Goal: Transaction & Acquisition: Purchase product/service

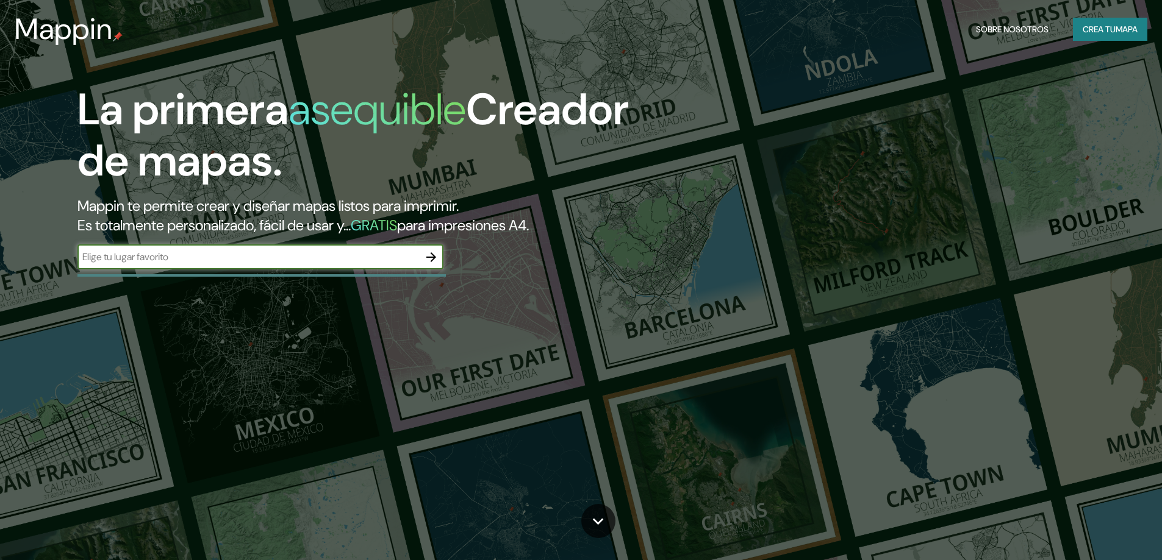
click at [319, 262] on input "text" at bounding box center [248, 257] width 342 height 14
type input "[GEOGRAPHIC_DATA][PERSON_NAME]"
click at [431, 255] on icon "button" at bounding box center [431, 257] width 15 height 15
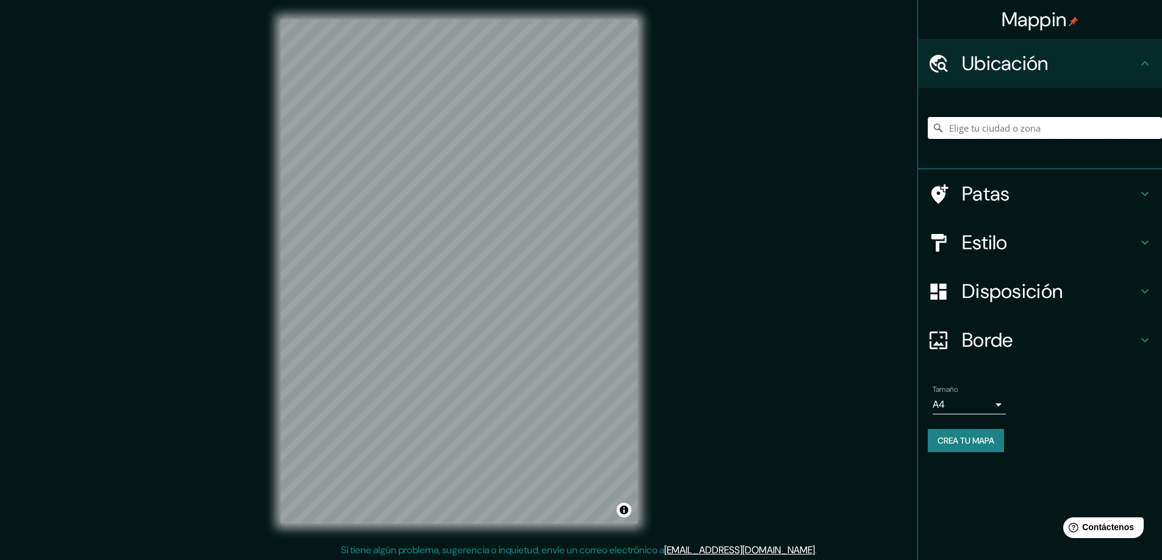
click at [997, 129] on input "Elige tu ciudad o zona" at bounding box center [1045, 128] width 234 height 22
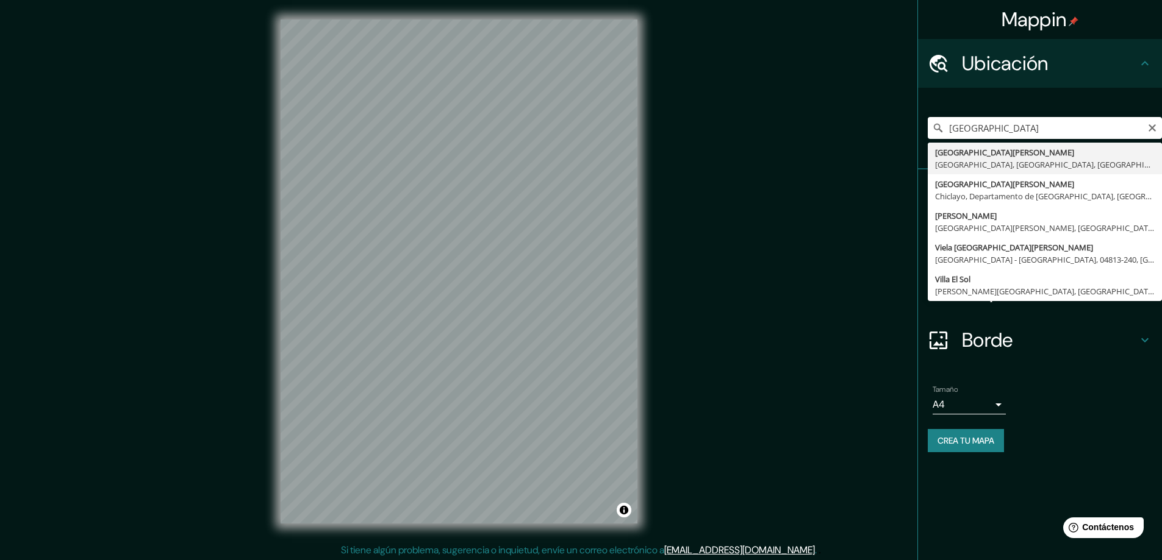
type input "[GEOGRAPHIC_DATA][PERSON_NAME], [GEOGRAPHIC_DATA], [GEOGRAPHIC_DATA], [GEOGRAPH…"
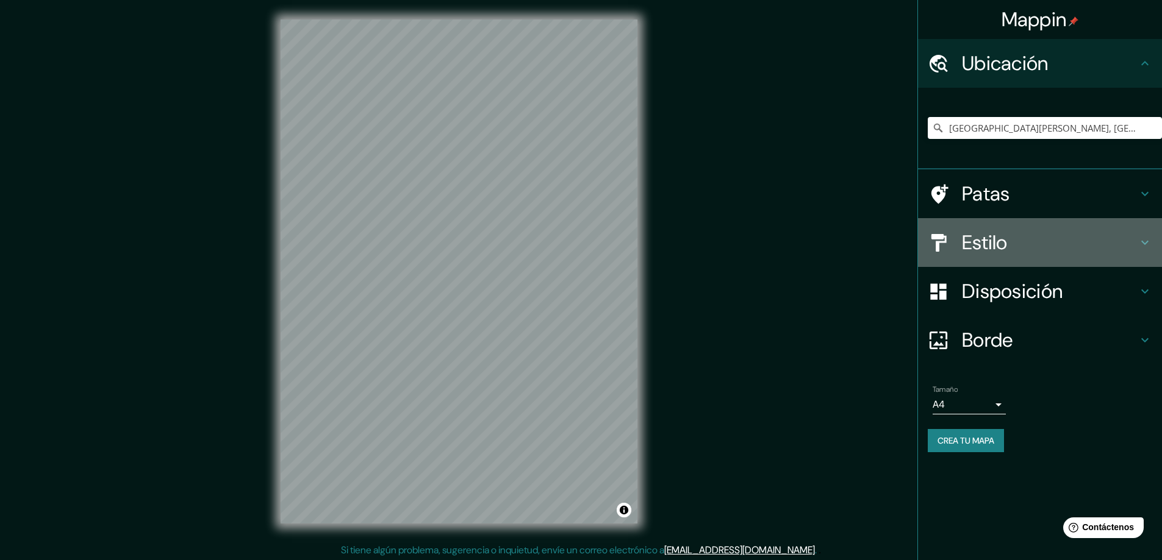
click at [1015, 243] on h4 "Estilo" at bounding box center [1050, 243] width 176 height 24
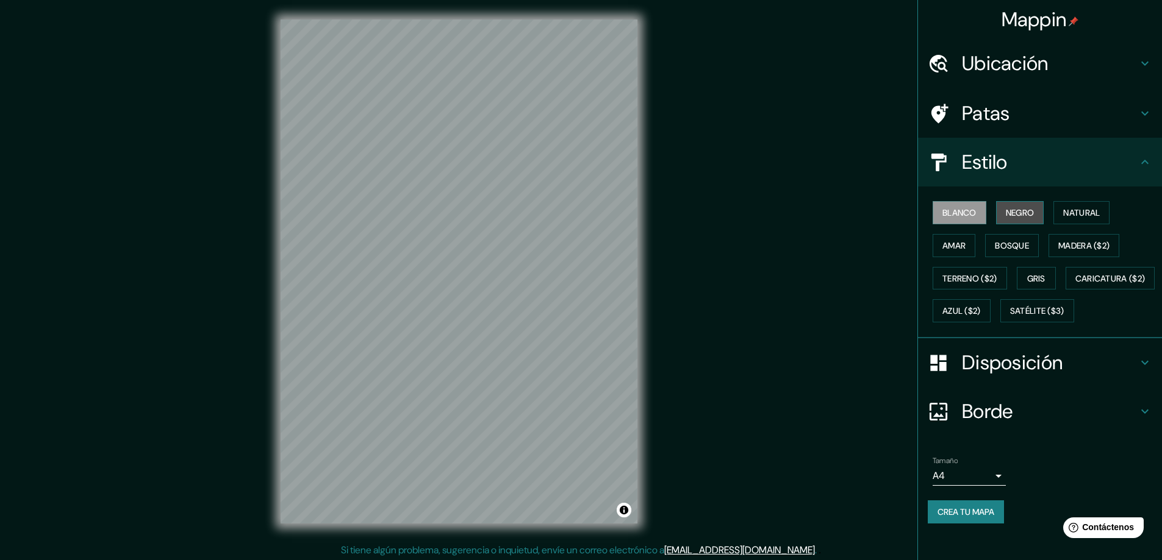
click at [1023, 208] on font "Negro" at bounding box center [1020, 212] width 29 height 11
click at [948, 213] on font "Blanco" at bounding box center [959, 212] width 34 height 11
click at [1068, 211] on font "Natural" at bounding box center [1081, 212] width 37 height 11
click at [964, 246] on button "Amar" at bounding box center [953, 245] width 43 height 23
click at [1007, 242] on font "Bosque" at bounding box center [1012, 245] width 34 height 11
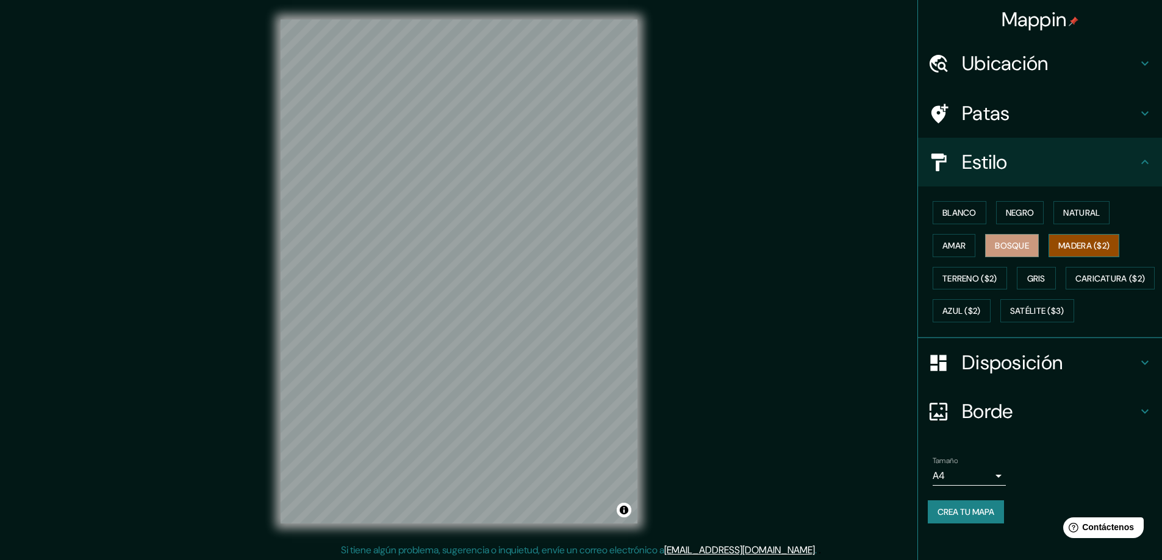
click at [1062, 246] on font "Madera ($2)" at bounding box center [1083, 245] width 51 height 11
click at [966, 281] on font "Terreno ($2)" at bounding box center [969, 278] width 55 height 11
click at [1039, 279] on font "Gris" at bounding box center [1036, 278] width 18 height 11
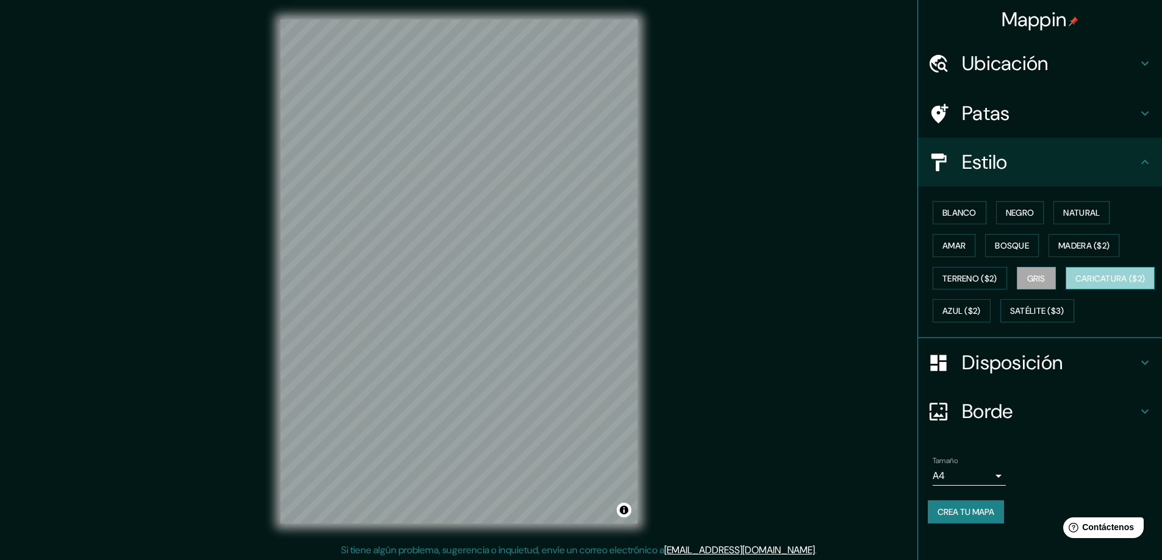
click at [1075, 284] on font "Caricatura ($2)" at bounding box center [1110, 278] width 70 height 11
click at [981, 311] on font "Azul ($2)" at bounding box center [961, 311] width 38 height 11
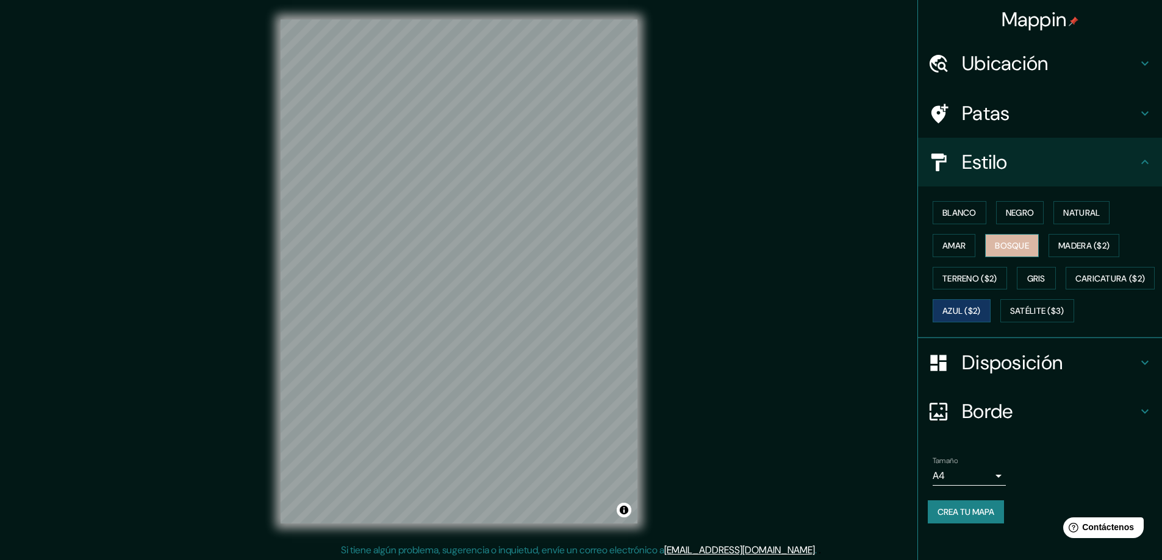
click at [1015, 246] on font "Bosque" at bounding box center [1012, 245] width 34 height 11
click at [959, 251] on button "Amar" at bounding box center [953, 245] width 43 height 23
click at [1006, 207] on font "Negro" at bounding box center [1020, 212] width 29 height 11
click at [1053, 213] on button "Natural" at bounding box center [1081, 212] width 56 height 23
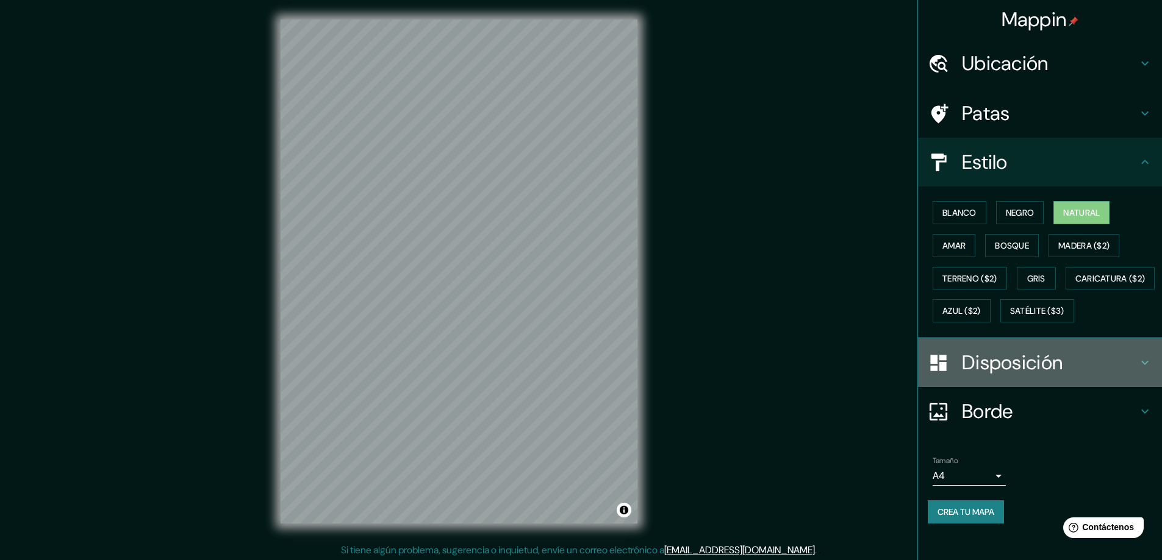
click at [1013, 376] on font "Disposición" at bounding box center [1012, 363] width 101 height 26
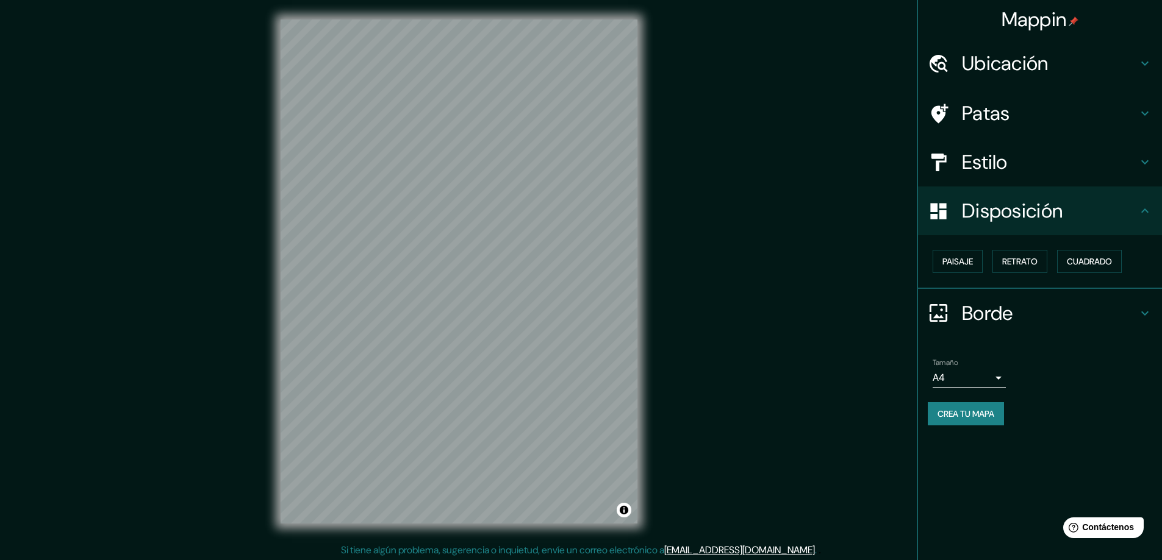
click at [970, 273] on div "Paisaje Retrato Cuadrado" at bounding box center [1045, 261] width 234 height 33
click at [970, 260] on font "Paisaje" at bounding box center [957, 261] width 30 height 11
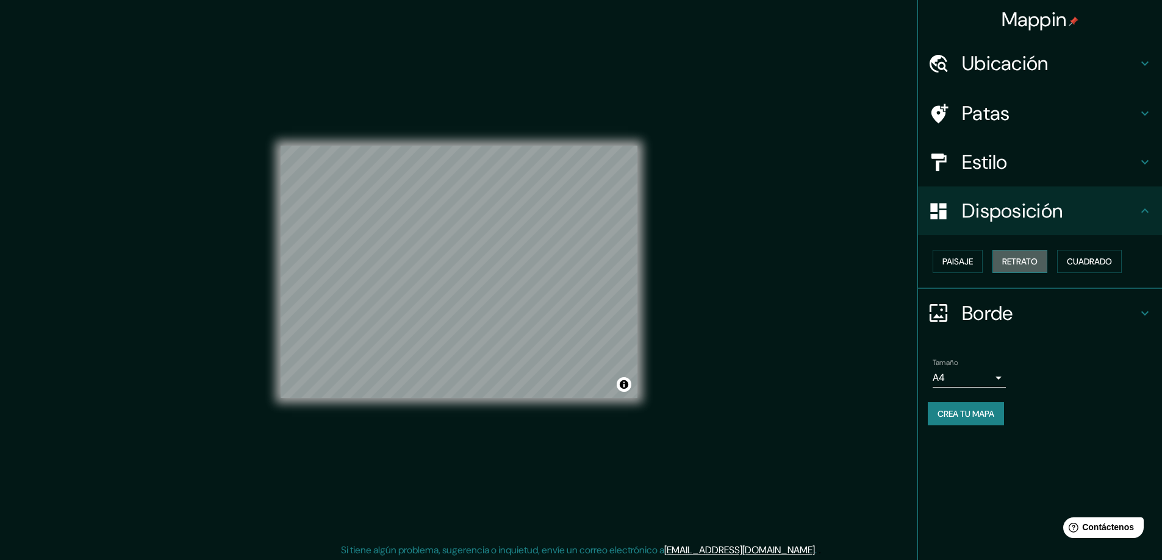
click at [1005, 256] on font "Retrato" at bounding box center [1019, 261] width 35 height 11
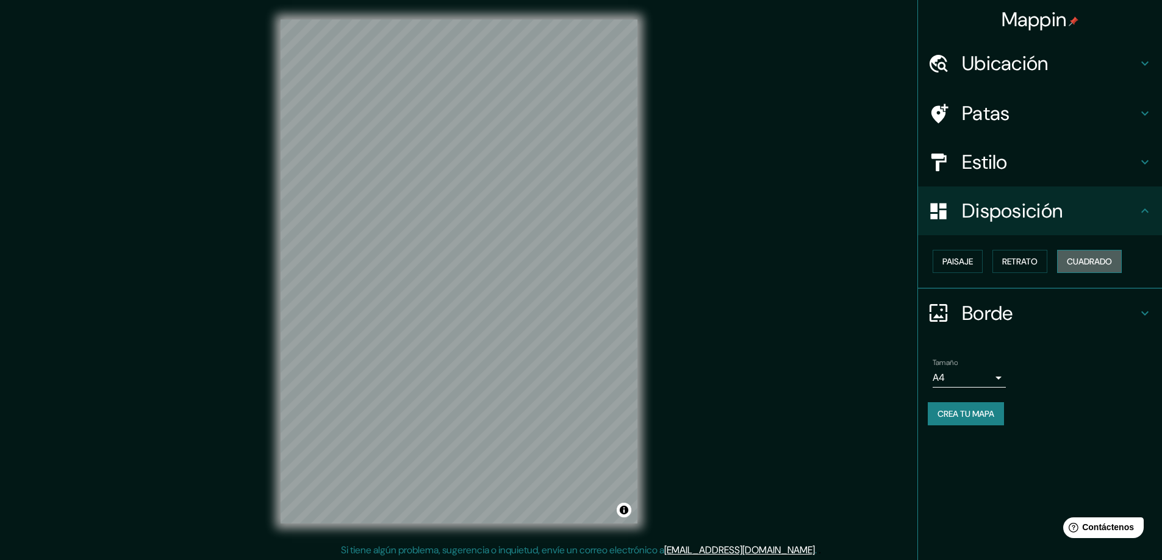
click at [1073, 261] on font "Cuadrado" at bounding box center [1089, 261] width 45 height 11
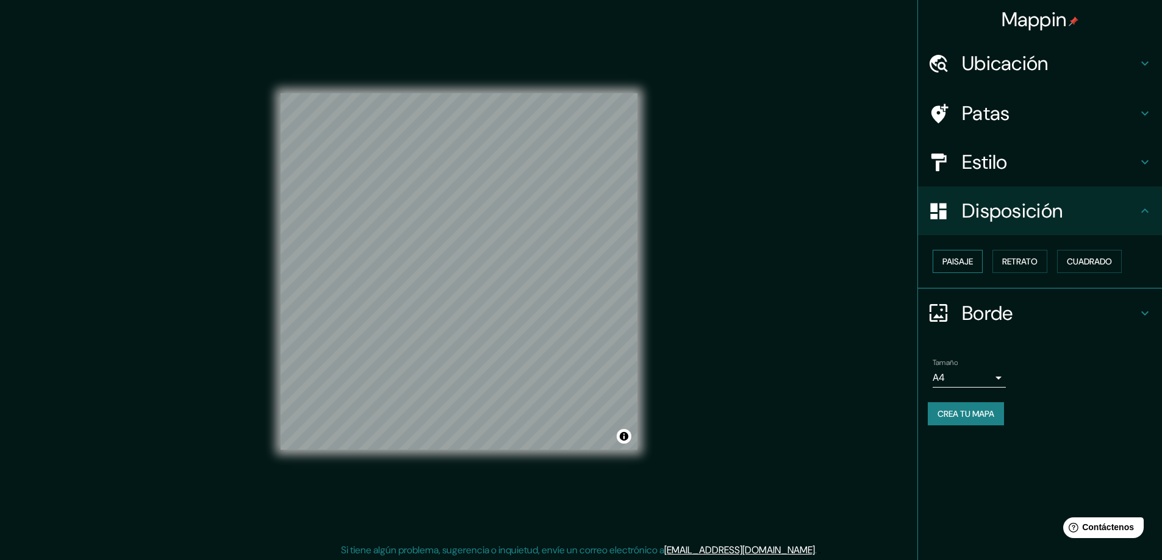
click at [979, 257] on button "Paisaje" at bounding box center [957, 261] width 50 height 23
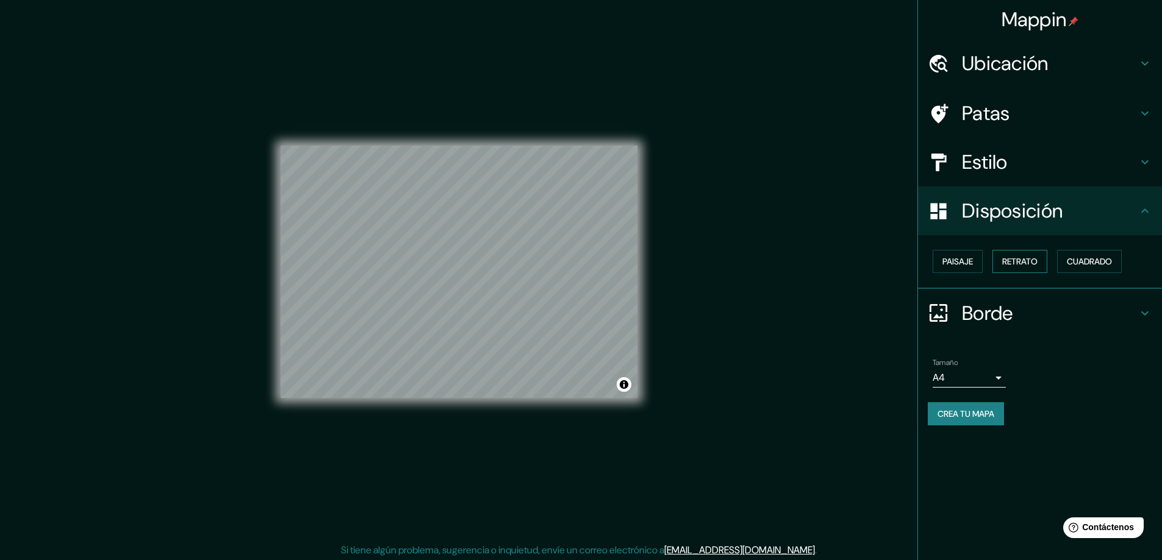
click at [1015, 262] on font "Retrato" at bounding box center [1019, 261] width 35 height 11
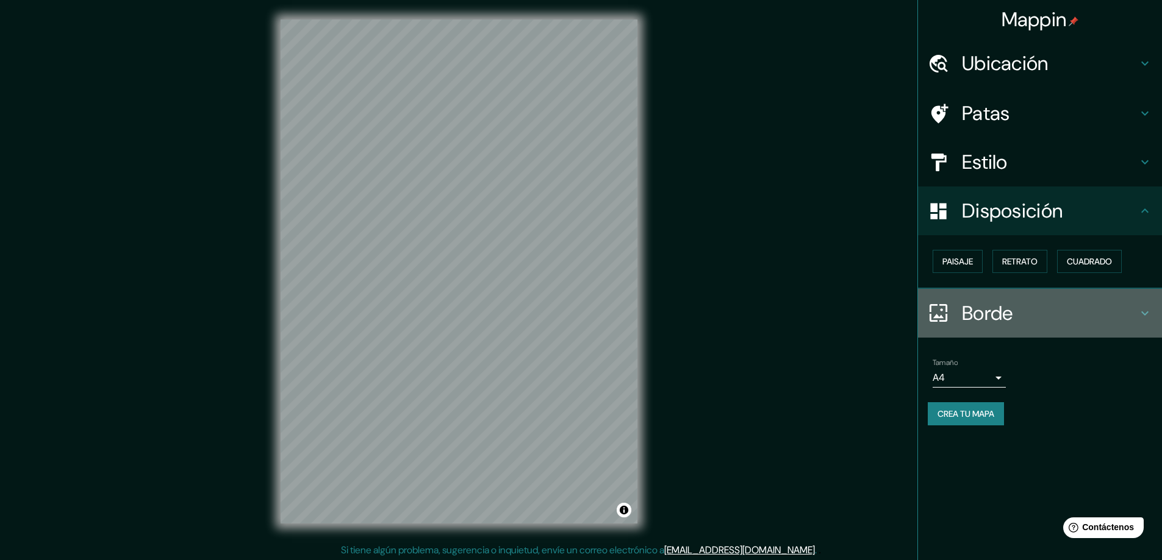
click at [973, 315] on font "Borde" at bounding box center [987, 314] width 51 height 26
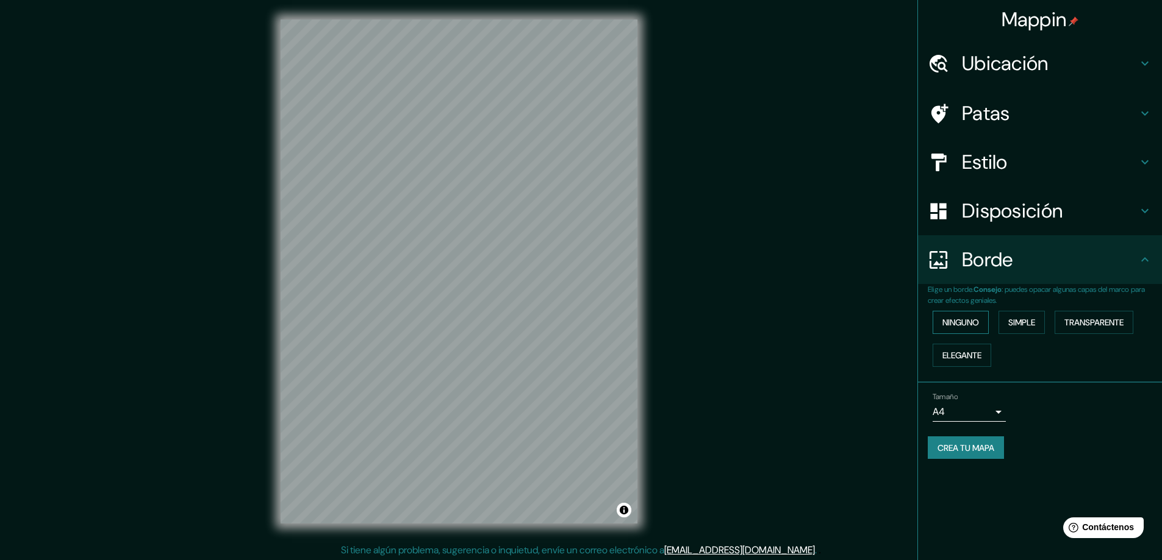
click at [979, 324] on font "Ninguno" at bounding box center [960, 322] width 37 height 11
click at [979, 323] on font "Ninguno" at bounding box center [960, 322] width 37 height 11
click at [1024, 319] on font "Simple" at bounding box center [1021, 322] width 27 height 11
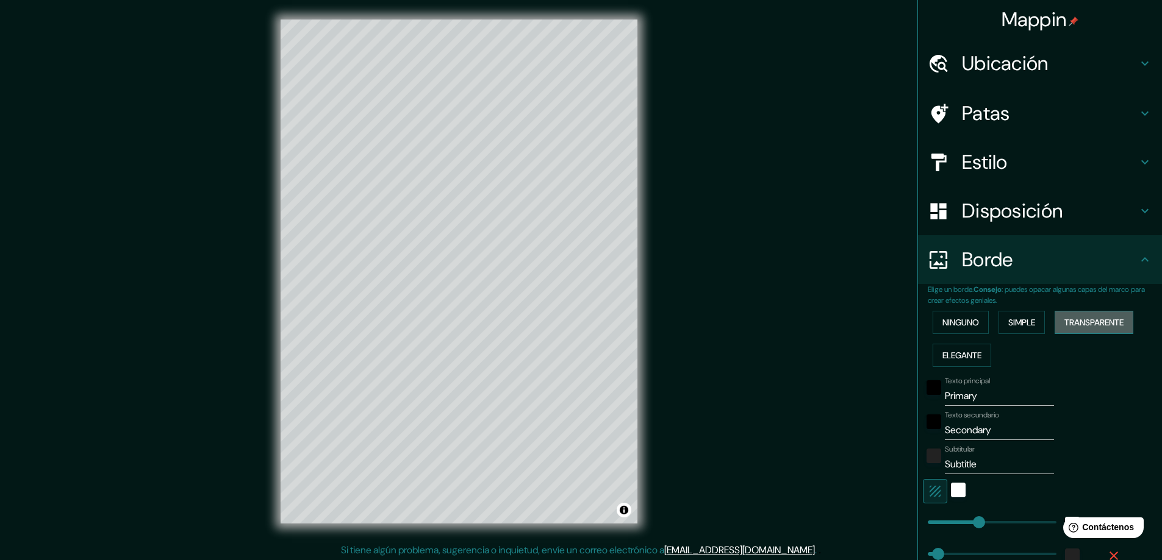
click at [1097, 318] on font "Transparente" at bounding box center [1093, 322] width 59 height 11
click at [942, 319] on font "Ninguno" at bounding box center [960, 322] width 37 height 11
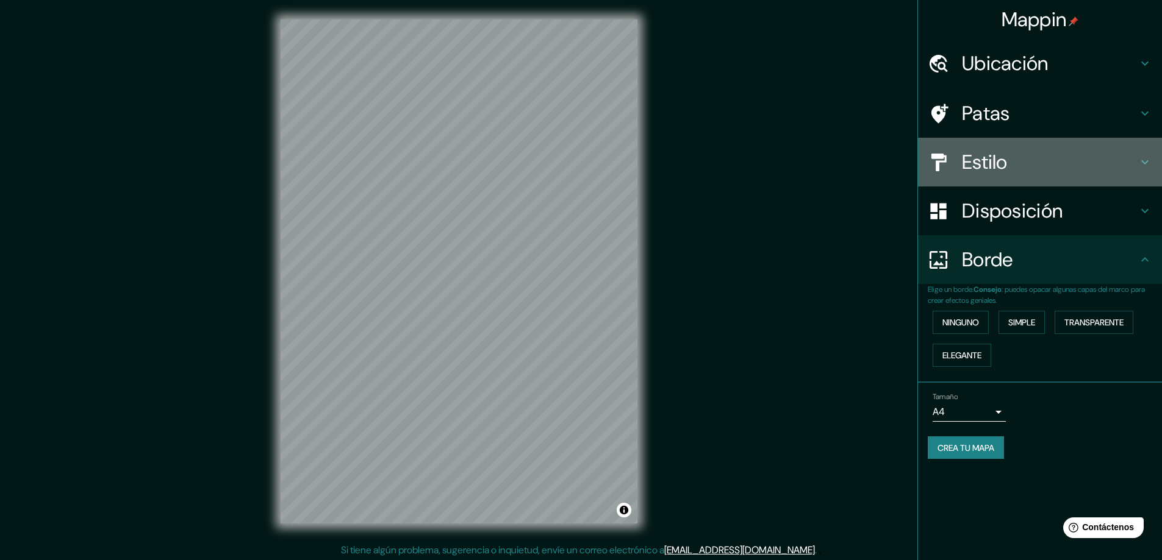
click at [989, 158] on font "Estilo" at bounding box center [985, 162] width 46 height 26
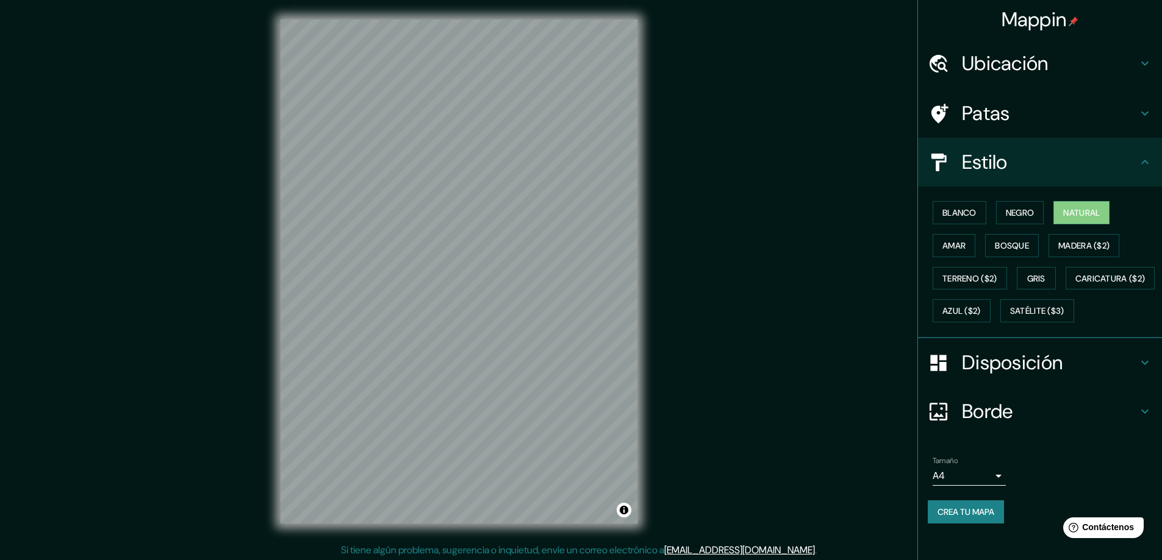
scroll to position [10, 0]
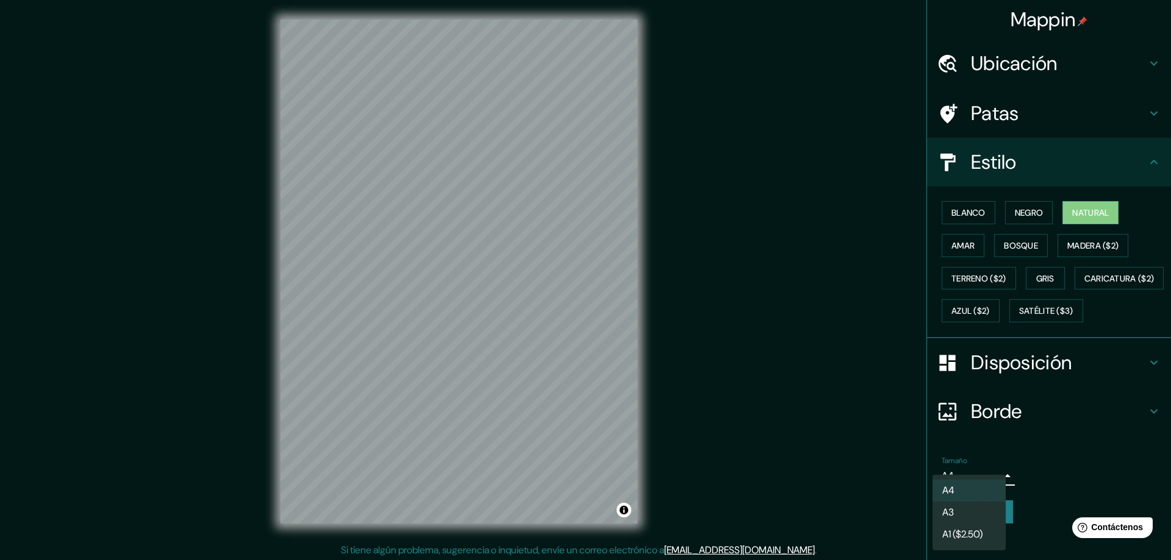
click at [984, 499] on body "Mappin Ubicación [GEOGRAPHIC_DATA][PERSON_NAME], [GEOGRAPHIC_DATA], [GEOGRAPHIC…" at bounding box center [585, 280] width 1171 height 560
click at [975, 515] on li "A3" at bounding box center [968, 514] width 73 height 23
type input "a4"
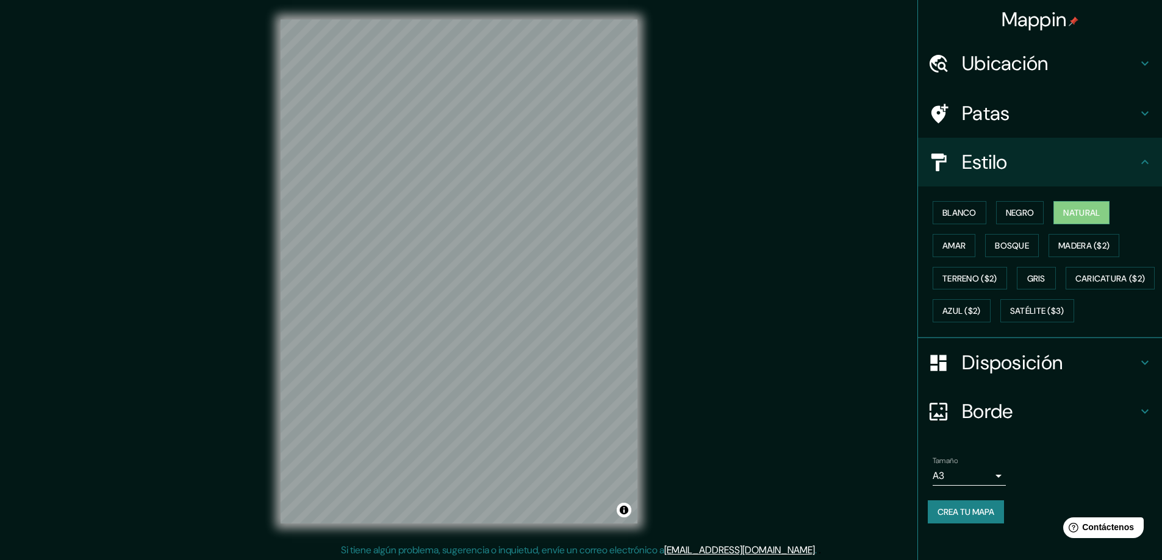
click at [975, 518] on font "Crea tu mapa" at bounding box center [965, 512] width 57 height 11
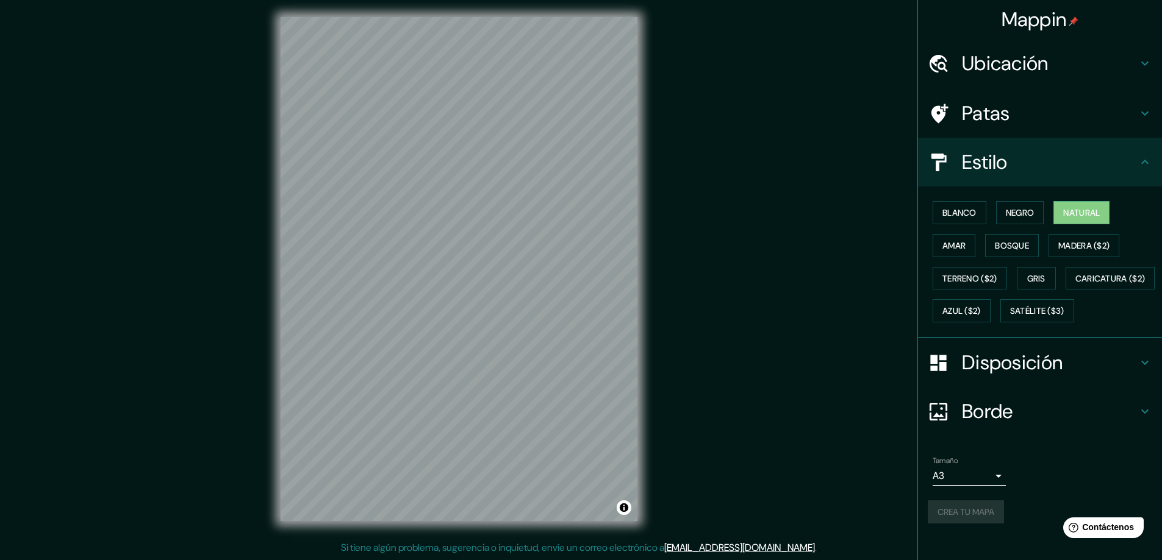
scroll to position [0, 0]
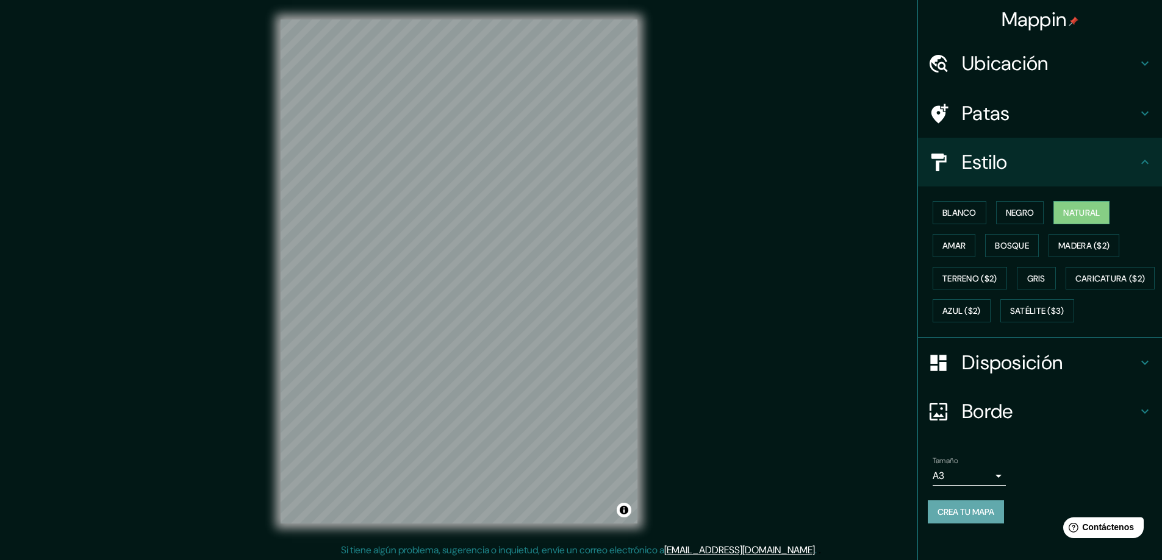
drag, startPoint x: 657, startPoint y: 208, endPoint x: 954, endPoint y: 532, distance: 440.3
click at [954, 518] on font "Crea tu mapa" at bounding box center [965, 512] width 57 height 11
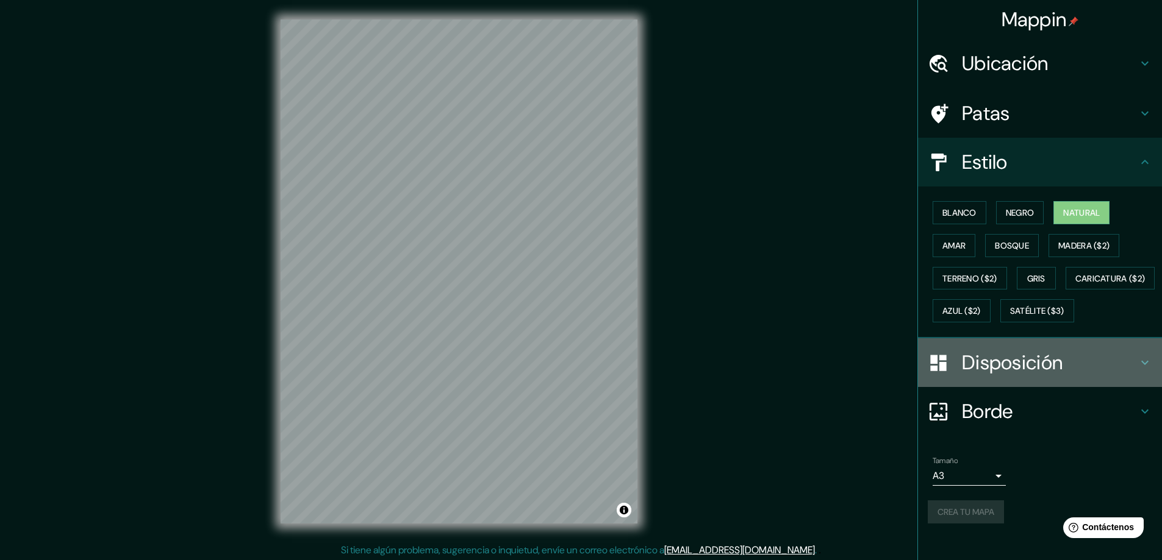
click at [1137, 370] on icon at bounding box center [1144, 363] width 15 height 15
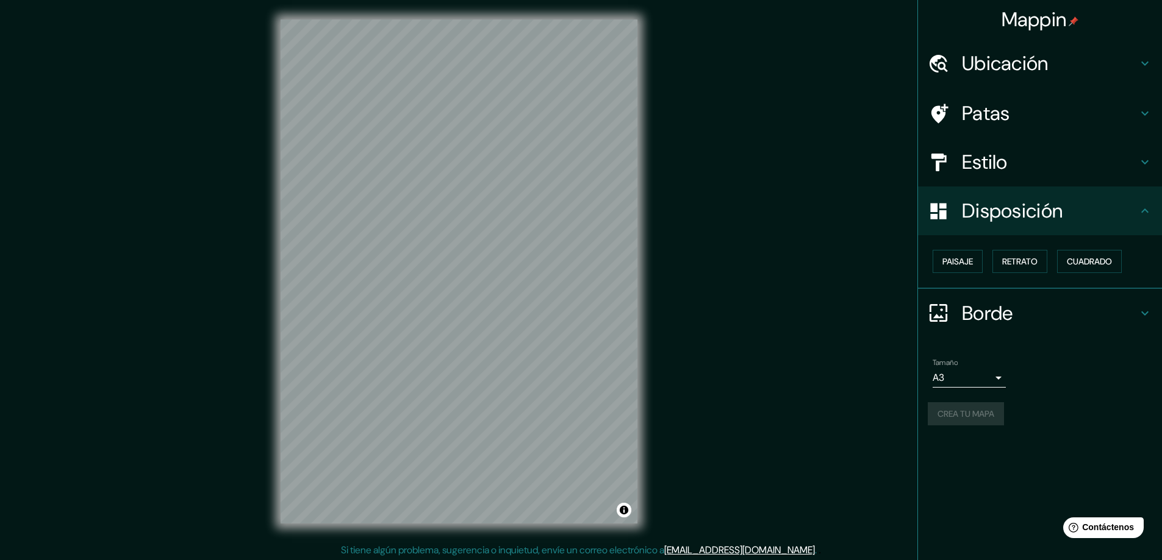
click at [705, 363] on div "Mappin Ubicación [GEOGRAPHIC_DATA][PERSON_NAME], [GEOGRAPHIC_DATA], [GEOGRAPHIC…" at bounding box center [581, 281] width 1162 height 563
